Goal: Navigation & Orientation: Find specific page/section

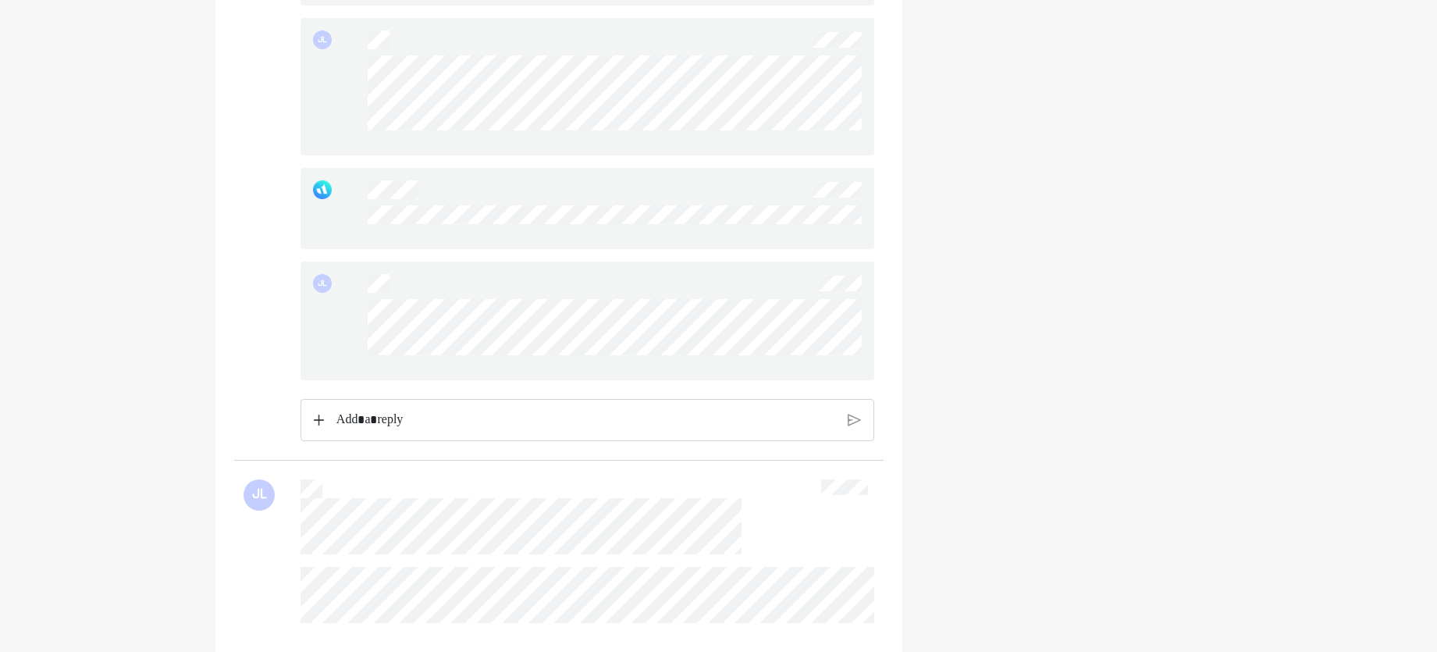
drag, startPoint x: 68, startPoint y: 352, endPoint x: 113, endPoint y: 221, distance: 138.8
click at [68, 352] on div "Home Financial Profile Inbox JL JL Tax Withholding Estimator - Results _ Intern…" at bounding box center [718, 330] width 1437 height 5813
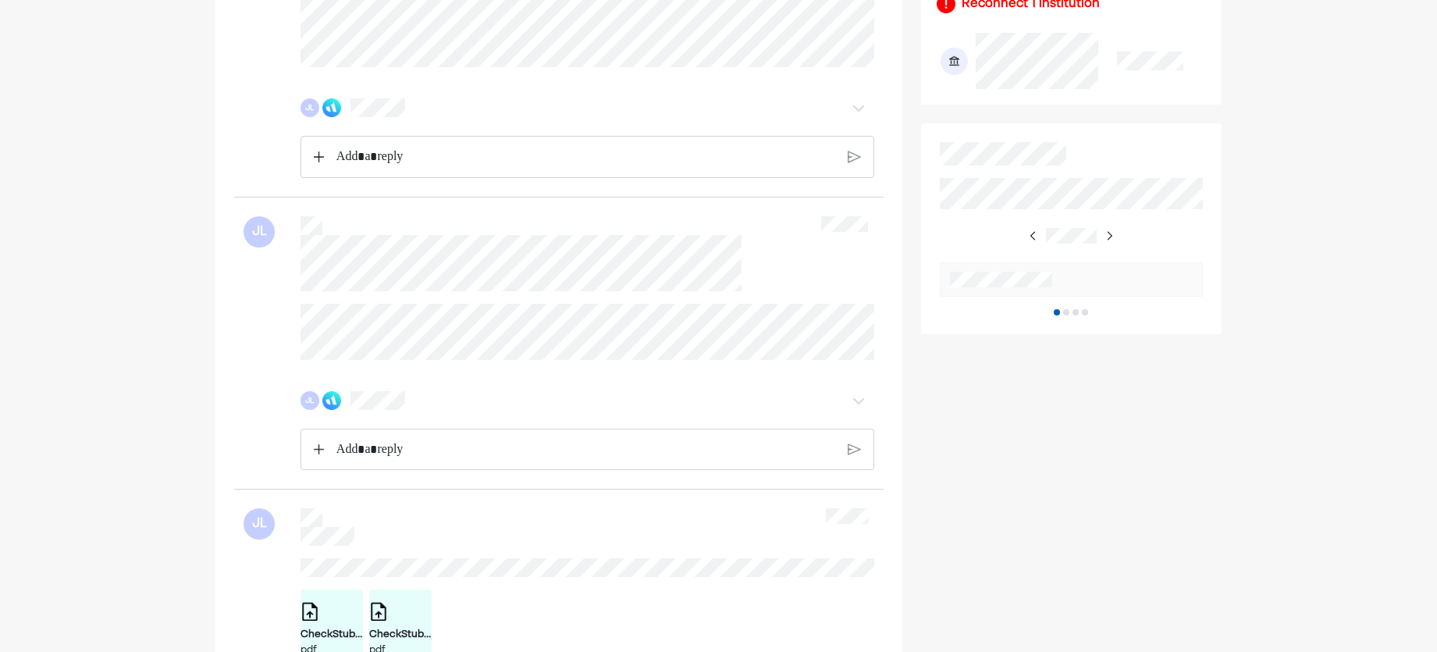
scroll to position [703, 0]
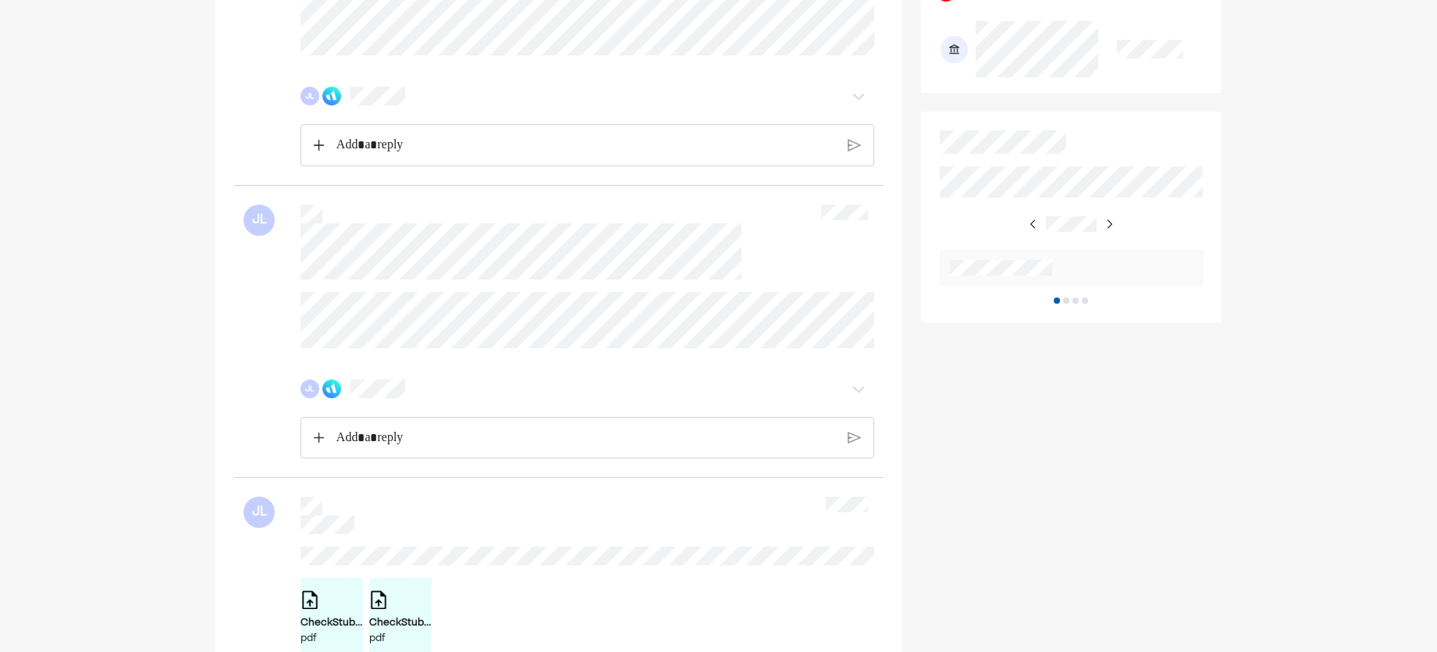
click at [360, 111] on div "JL" at bounding box center [588, 95] width 574 height 31
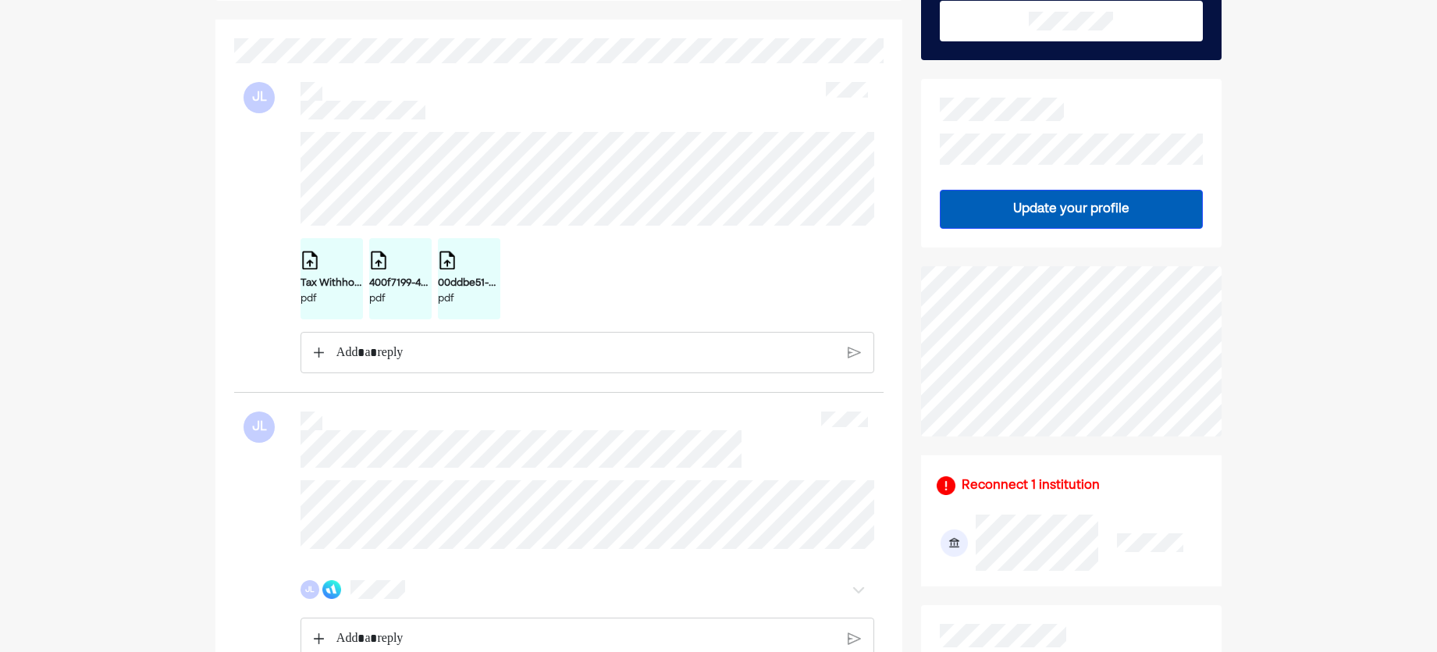
scroll to position [0, 0]
